Goal: Task Accomplishment & Management: Complete application form

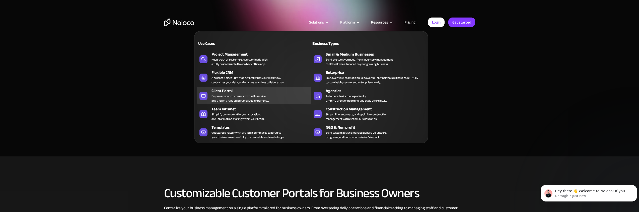
click at [254, 89] on div "Client Portal" at bounding box center [262, 91] width 102 height 6
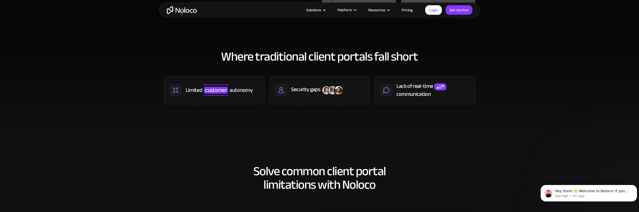
scroll to position [125, 0]
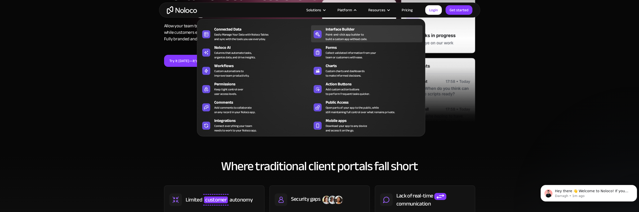
click at [355, 32] on div "Point-and-click app builder to build a custom app without code." at bounding box center [346, 36] width 41 height 9
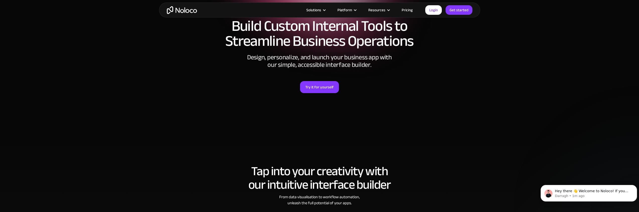
scroll to position [25, 0]
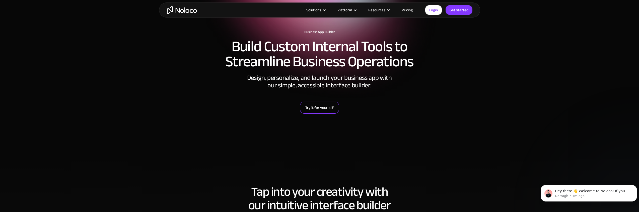
click at [329, 104] on link "Try it for yourself" at bounding box center [319, 108] width 39 height 12
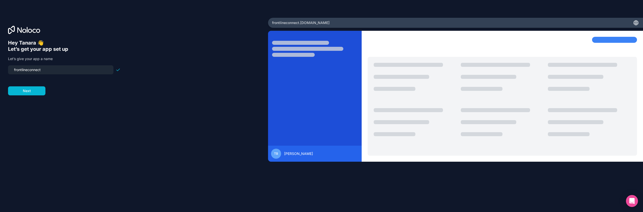
click at [50, 71] on input "frontlineconnect" at bounding box center [60, 69] width 99 height 7
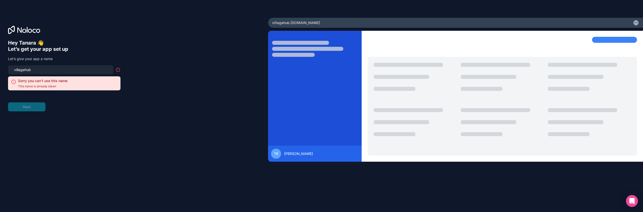
click at [40, 71] on input "villagehub" at bounding box center [60, 69] width 99 height 7
click at [39, 71] on input "villagehub" at bounding box center [60, 69] width 99 height 7
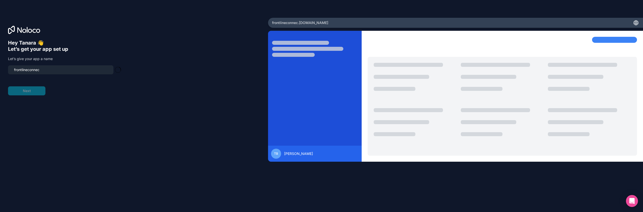
type input "frontlineconnect"
click at [61, 84] on form "frontlineconnect Next" at bounding box center [64, 80] width 112 height 30
click at [40, 88] on button "Next" at bounding box center [26, 91] width 37 height 9
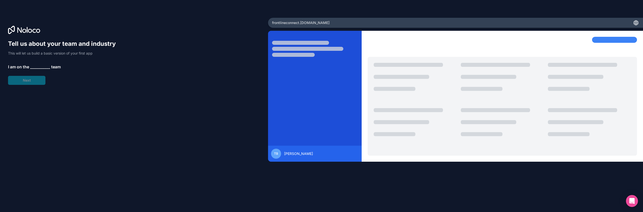
click at [35, 67] on span "__________" at bounding box center [40, 67] width 20 height 6
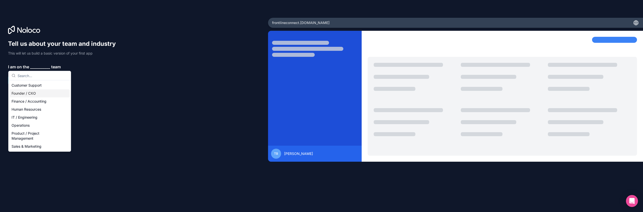
click at [32, 91] on div "Founder / CXO" at bounding box center [40, 94] width 60 height 8
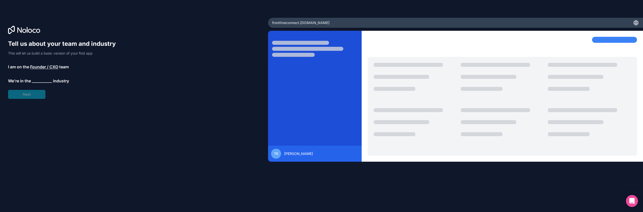
click at [35, 81] on span "__________" at bounding box center [42, 81] width 20 height 6
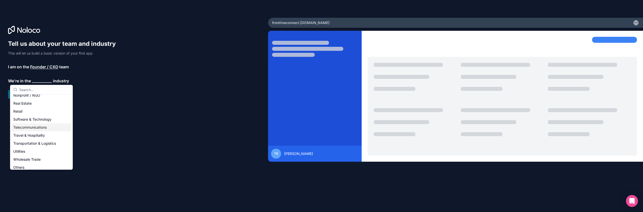
scroll to position [103, 0]
click at [32, 164] on div "Others" at bounding box center [41, 165] width 60 height 8
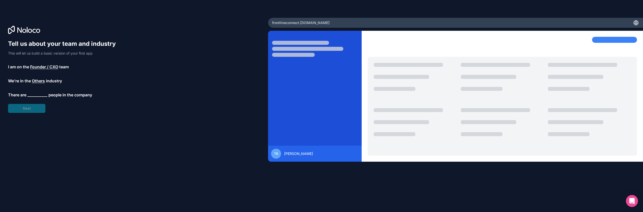
click at [34, 97] on span "__________" at bounding box center [37, 95] width 20 height 6
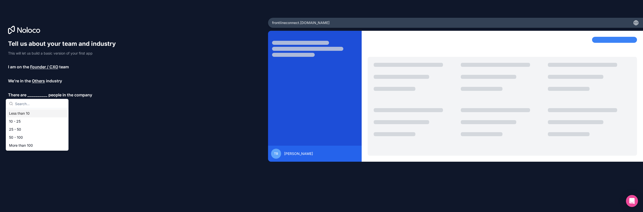
click at [31, 113] on div "Less than 10" at bounding box center [37, 114] width 60 height 8
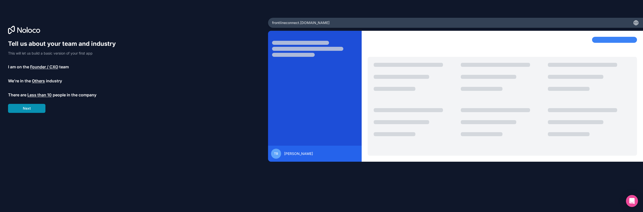
click at [31, 108] on button "Next" at bounding box center [26, 108] width 37 height 9
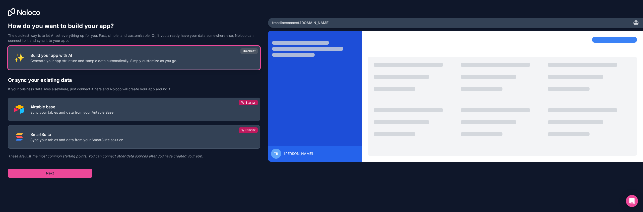
click at [87, 68] on button "Build your app with AI Generate your app structure and sample data automaticall…" at bounding box center [134, 58] width 252 height 24
click at [55, 172] on button "Next" at bounding box center [50, 173] width 84 height 9
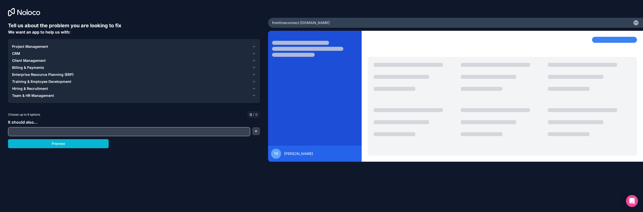
click at [38, 54] on div "CRM" at bounding box center [131, 53] width 238 height 5
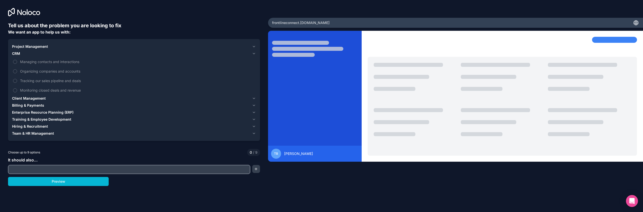
click at [31, 16] on icon at bounding box center [24, 12] width 32 height 8
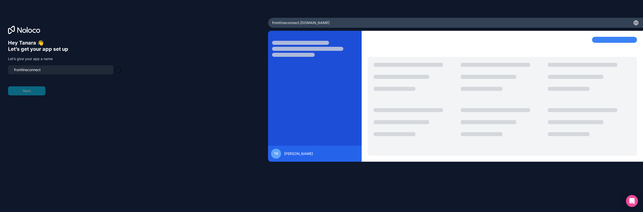
type input "frontlineconnect-app"
